Goal: Information Seeking & Learning: Learn about a topic

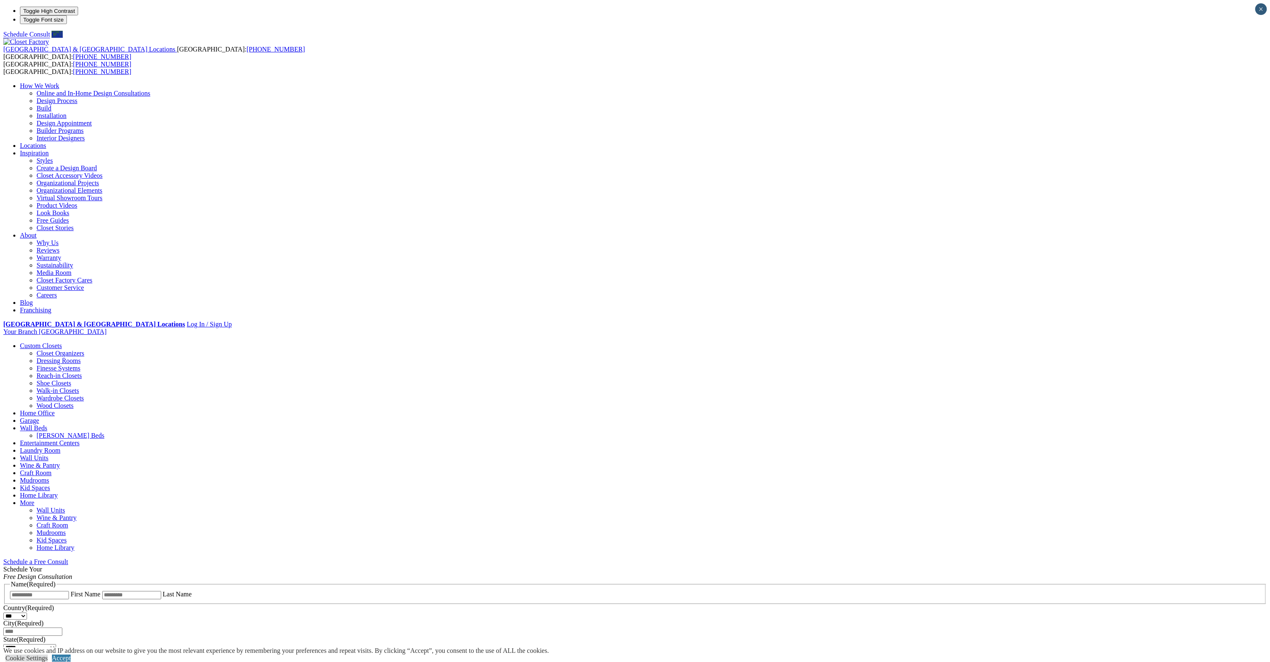
click at [82, 372] on link "Reach-in Closets" at bounding box center [59, 375] width 45 height 7
click at [79, 387] on link "Walk-in Closets" at bounding box center [58, 390] width 42 height 7
